Goal: Task Accomplishment & Management: Complete application form

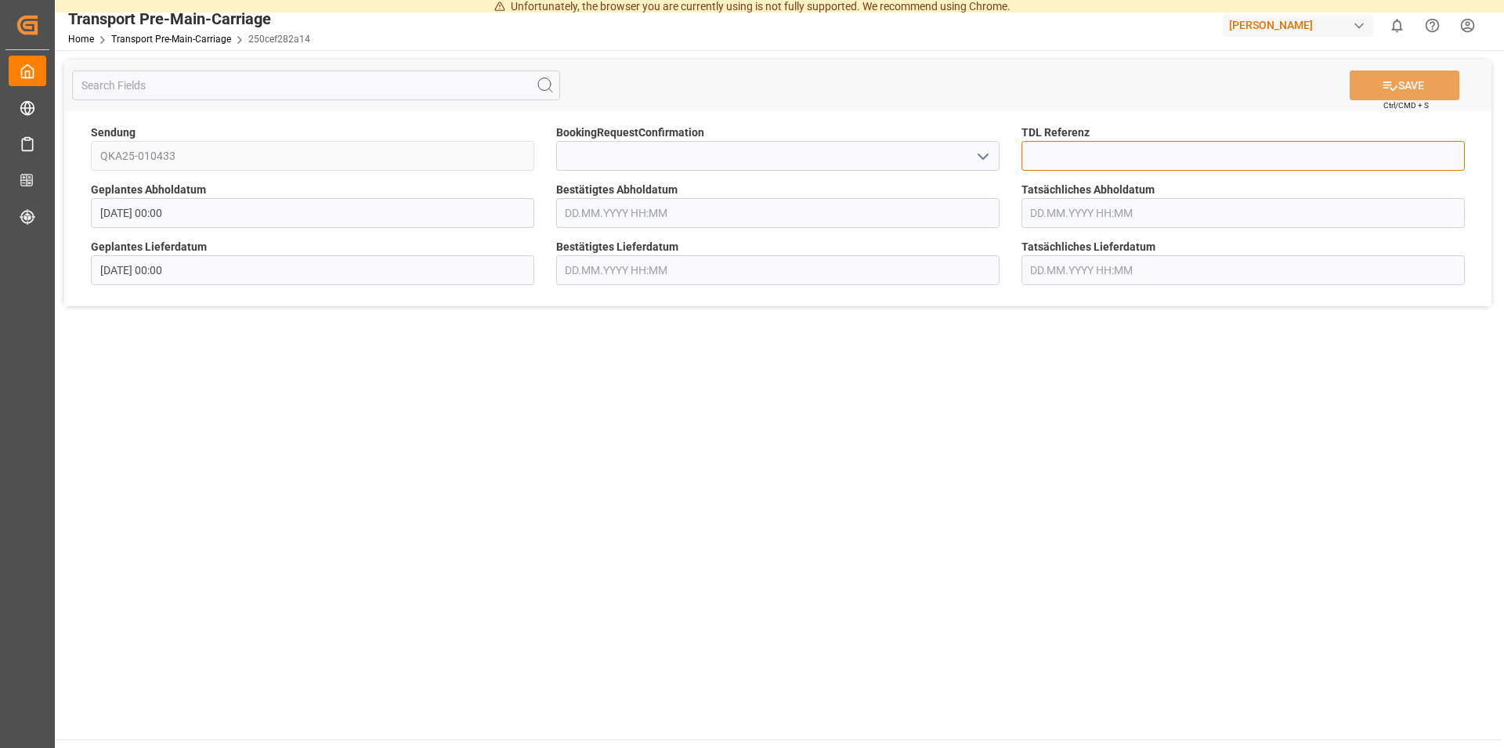
click at [1071, 159] on input at bounding box center [1242, 156] width 443 height 30
type input "36441"
click at [715, 156] on input at bounding box center [777, 156] width 443 height 30
click at [961, 211] on input "text" at bounding box center [777, 213] width 443 height 30
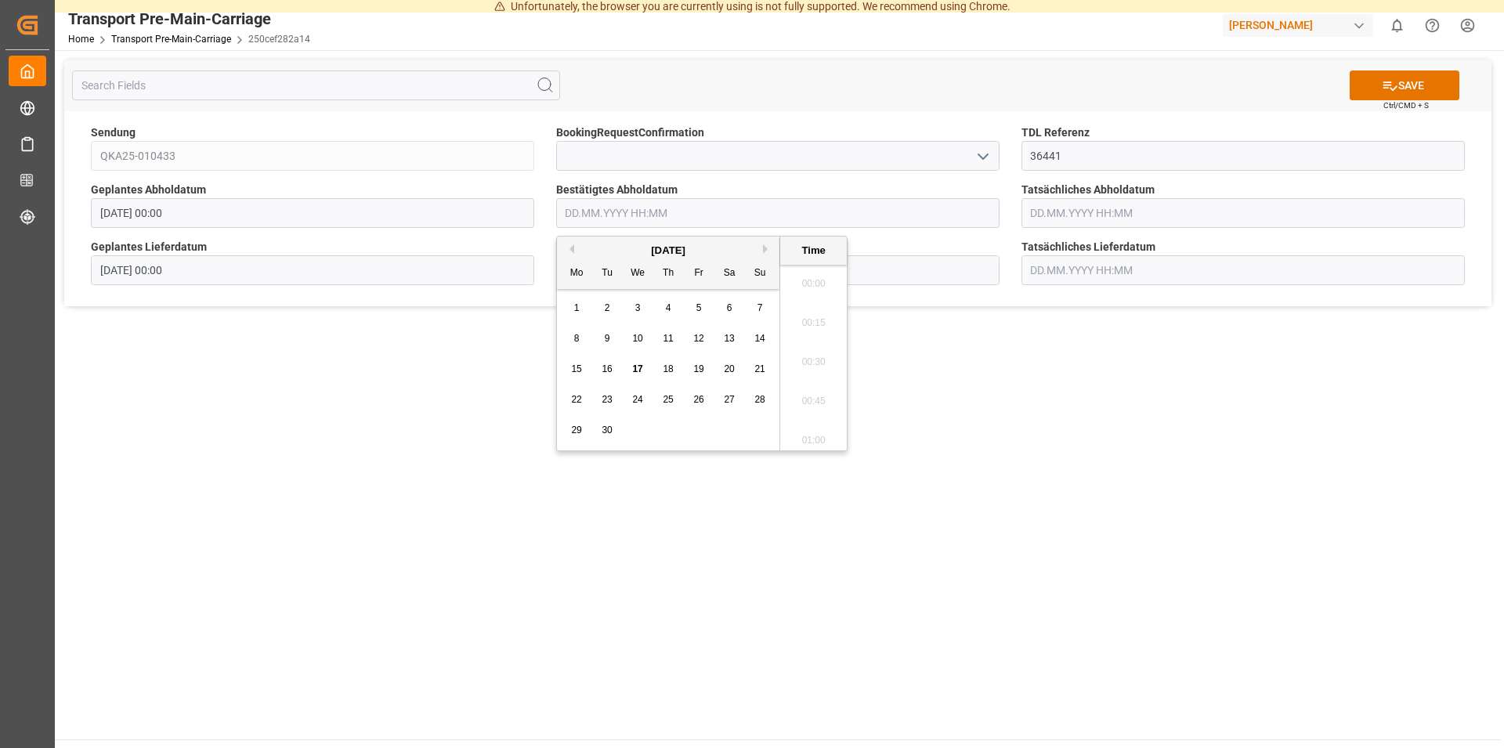
scroll to position [2158, 0]
click at [668, 396] on span "25" at bounding box center [667, 399] width 10 height 11
click at [811, 395] on li "14:30" at bounding box center [813, 396] width 67 height 39
type input "[DATE] 14:30"
click at [601, 263] on input "text" at bounding box center [777, 270] width 443 height 30
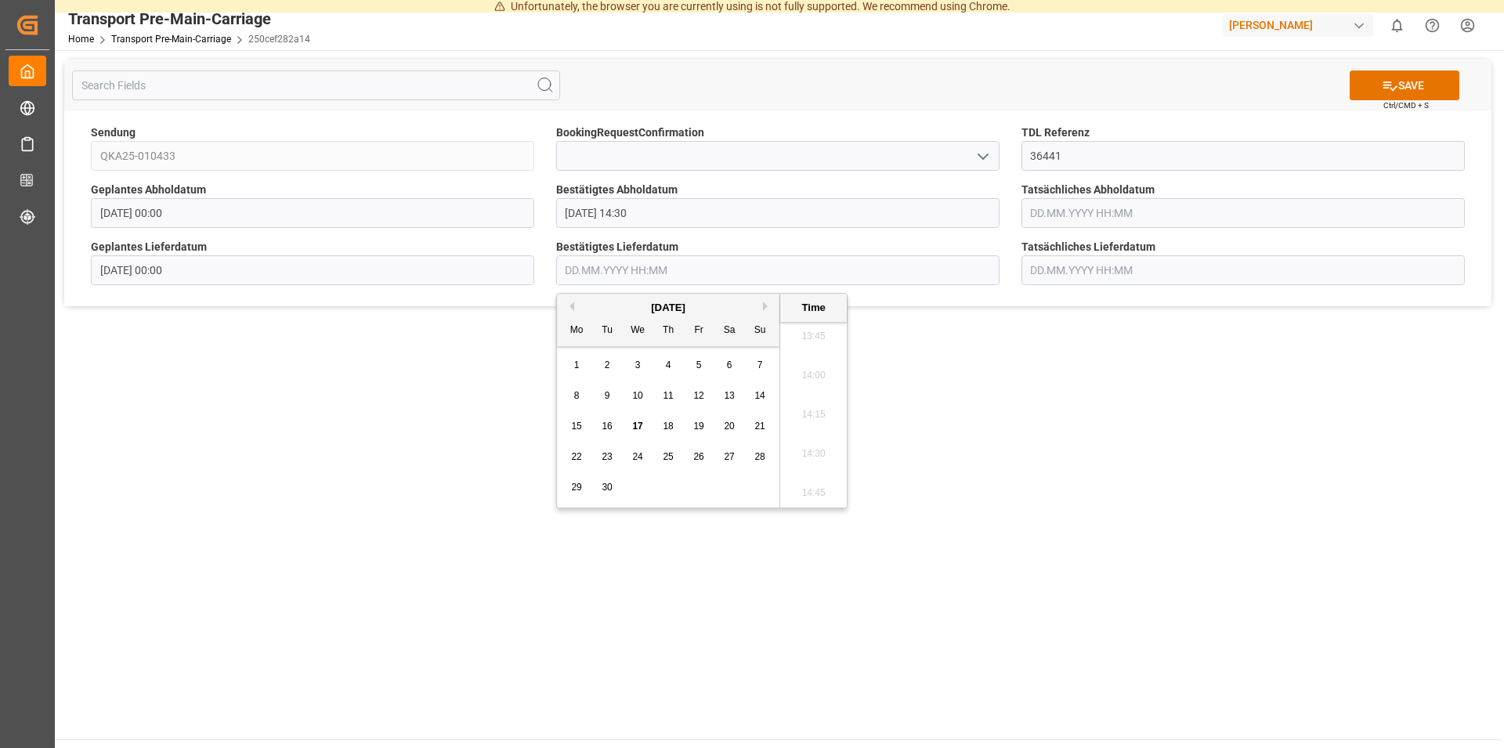
click at [577, 489] on span "29" at bounding box center [576, 487] width 10 height 11
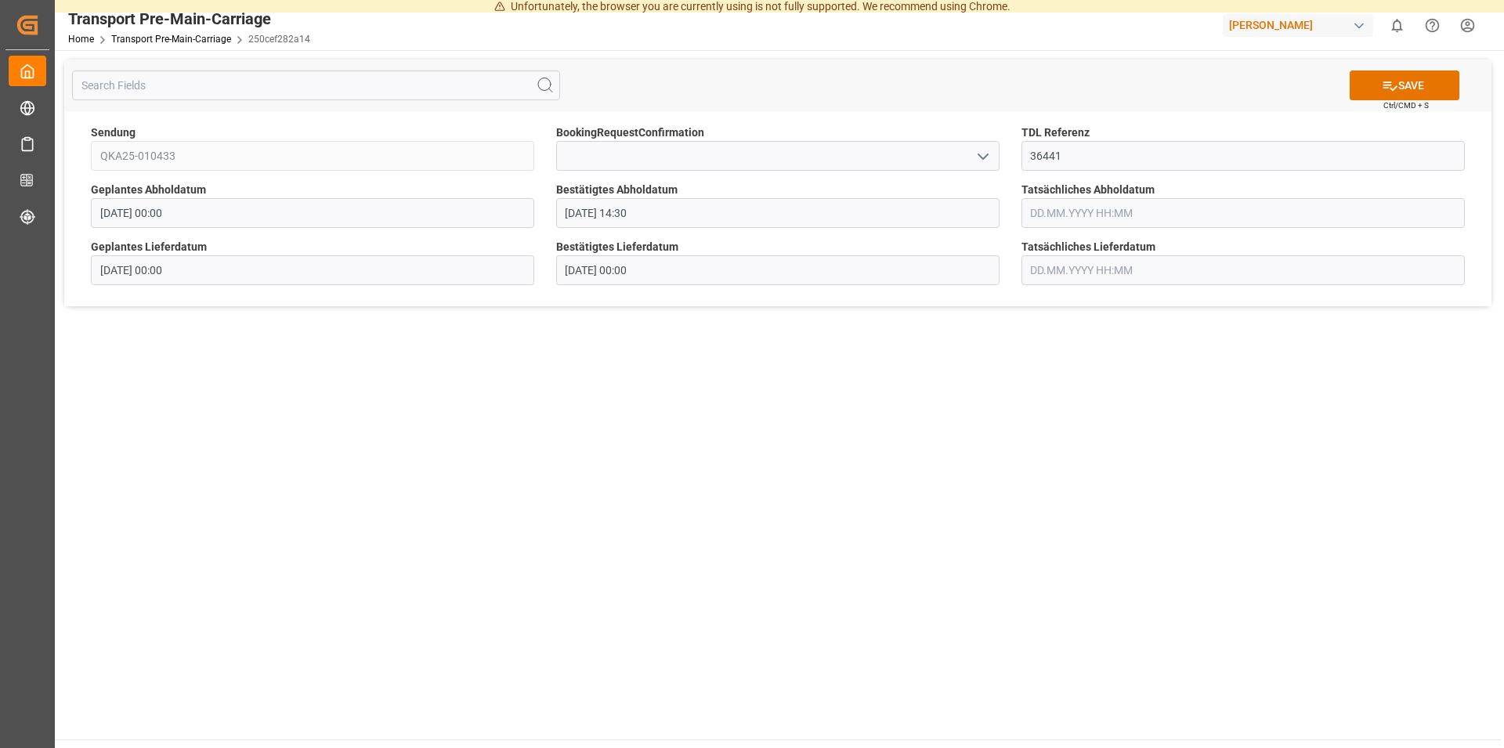
click at [1035, 493] on main "SAVE Ctrl/CMD + S Sendung QKA25-010433 BookingRequestConfirmation TDL Referenz …" at bounding box center [778, 394] width 1446 height 689
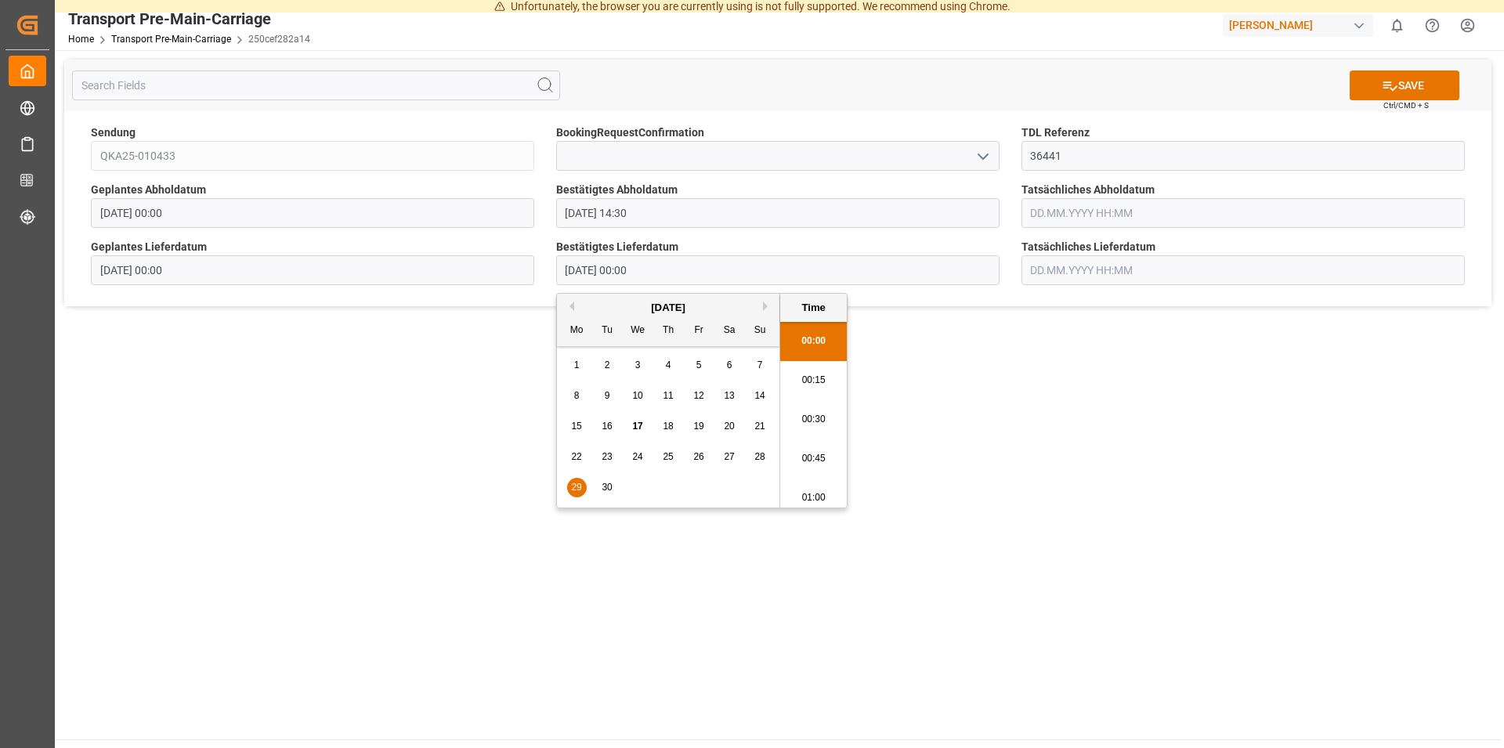
click at [721, 268] on input "[DATE] 00:00" at bounding box center [777, 270] width 443 height 30
click at [807, 489] on li "13:15" at bounding box center [813, 495] width 67 height 39
type input "[DATE] 13:15"
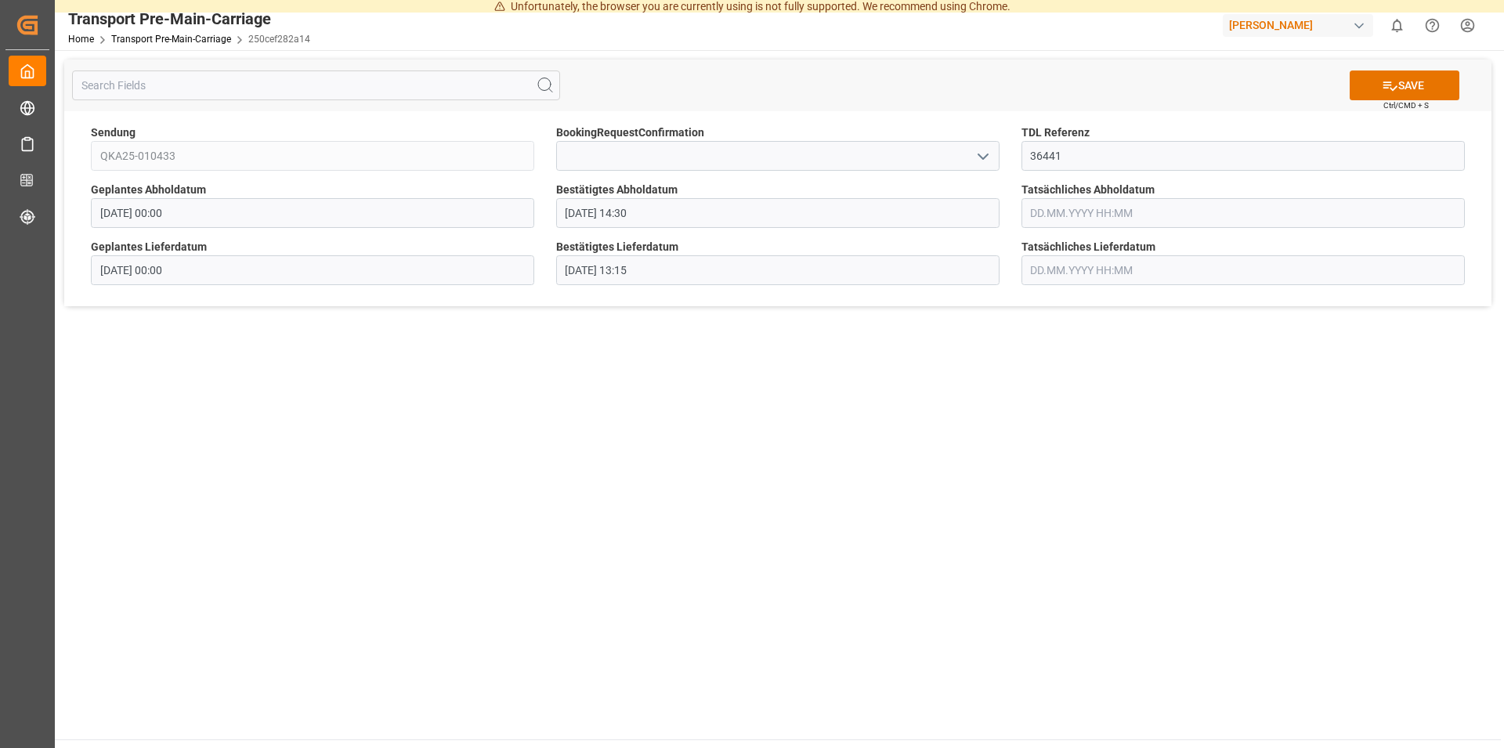
click at [954, 463] on main "SAVE Ctrl/CMD + S Sendung QKA25-010433 BookingRequestConfirmation TDL Referenz …" at bounding box center [778, 394] width 1446 height 689
click at [1413, 84] on button "SAVE" at bounding box center [1404, 85] width 110 height 30
